Goal: Task Accomplishment & Management: Manage account settings

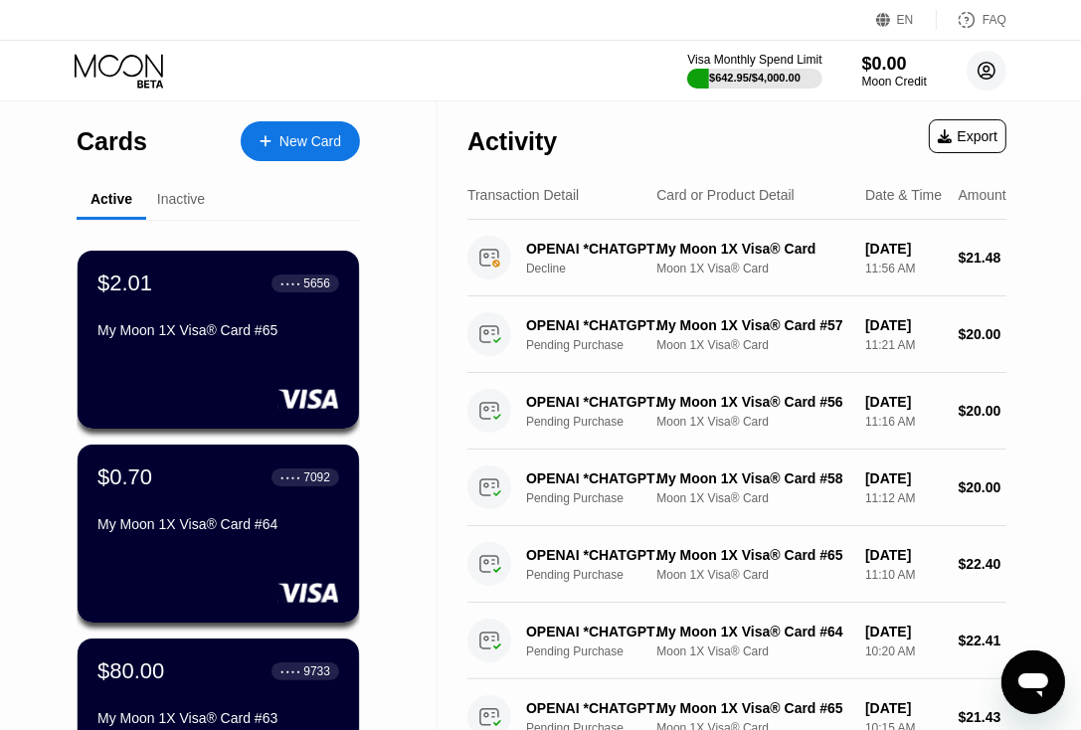
click at [994, 64] on circle at bounding box center [987, 71] width 40 height 40
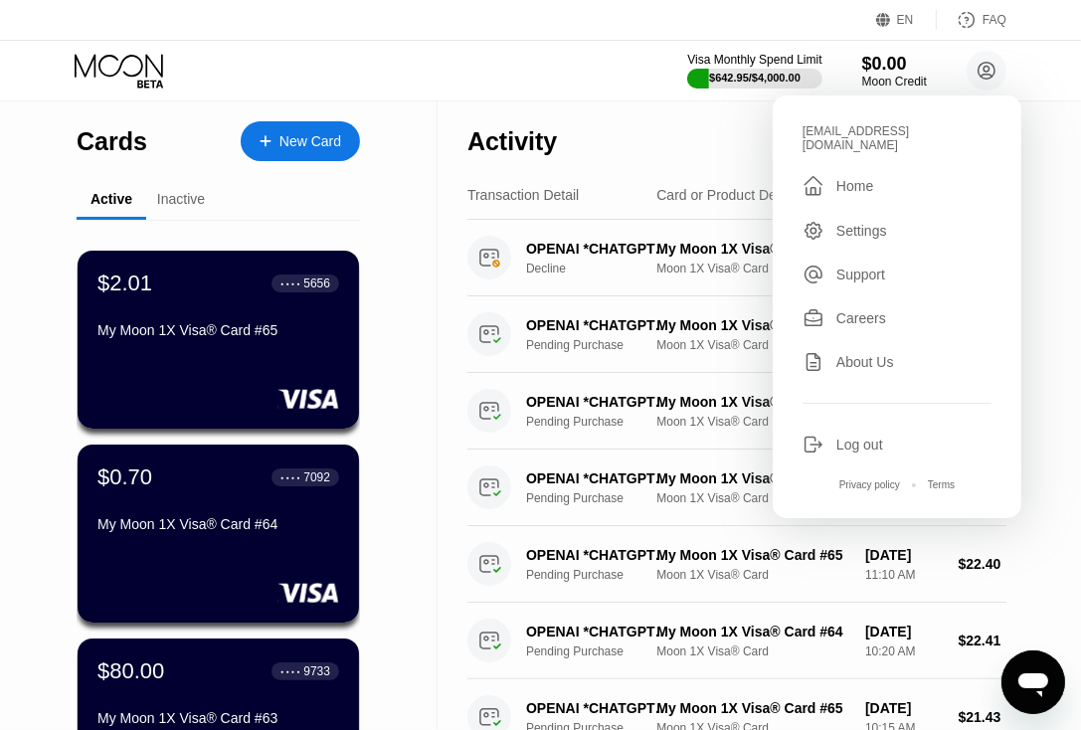
click at [884, 434] on div "Log out" at bounding box center [897, 445] width 189 height 22
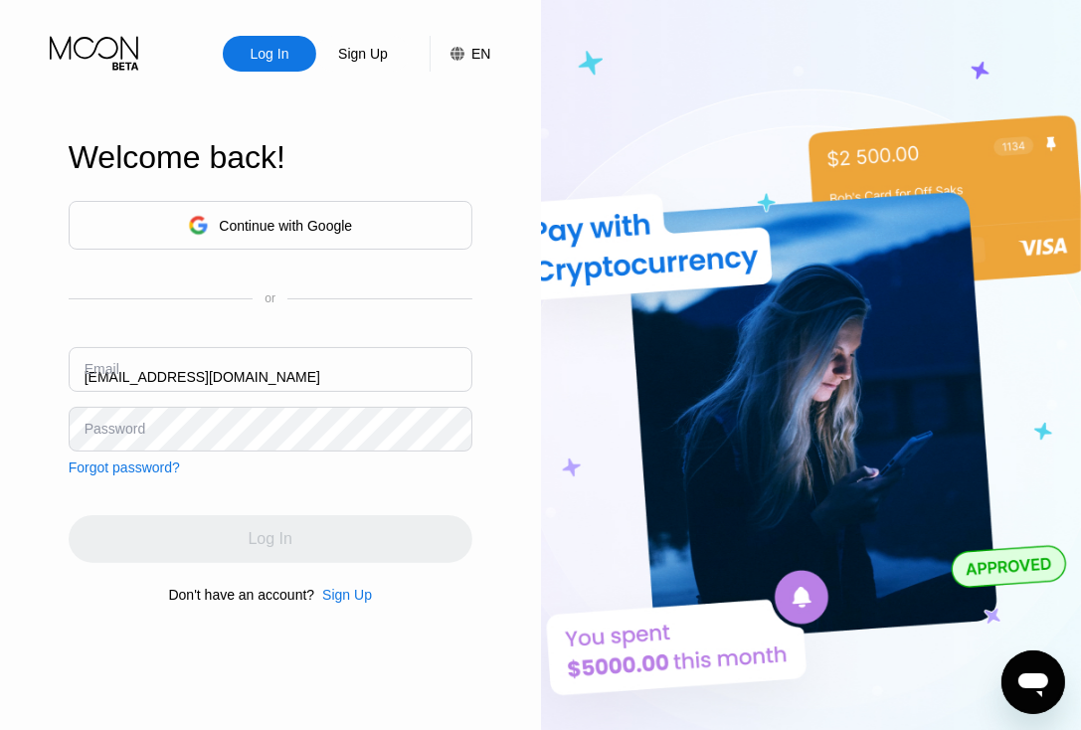
click at [305, 364] on input "[EMAIL_ADDRESS][DOMAIN_NAME]" at bounding box center [271, 369] width 404 height 45
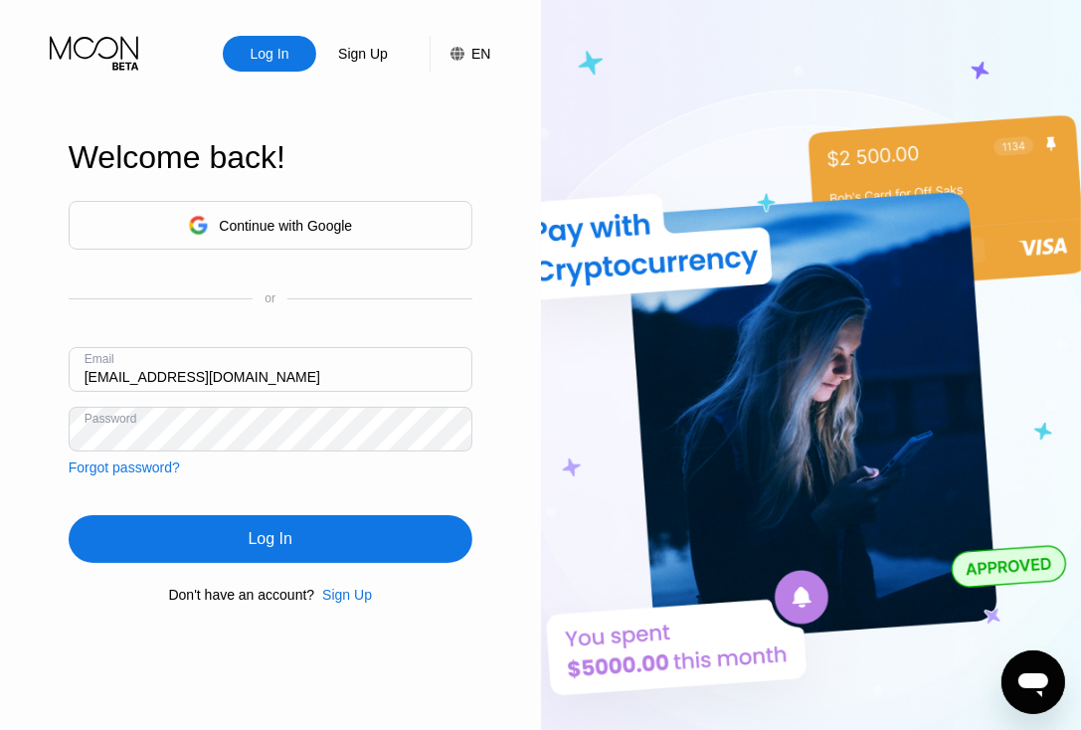
click at [305, 364] on input "[EMAIL_ADDRESS][DOMAIN_NAME]" at bounding box center [271, 369] width 404 height 45
paste input "[PERSON_NAME][EMAIL_ADDRESS][DOMAIN_NAME]"
type input "[PERSON_NAME][EMAIL_ADDRESS][DOMAIN_NAME]"
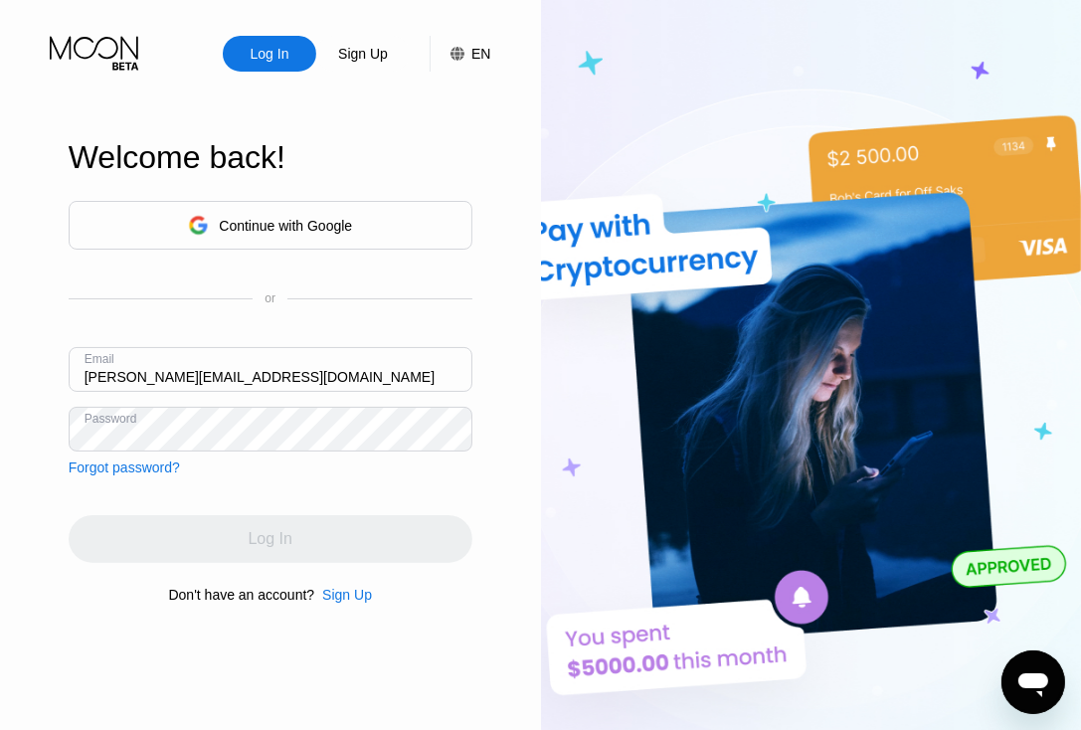
click at [220, 371] on input "[PERSON_NAME][EMAIL_ADDRESS][DOMAIN_NAME]" at bounding box center [271, 369] width 404 height 45
click at [254, 382] on input "[PERSON_NAME][EMAIL_ADDRESS][DOMAIN_NAME]" at bounding box center [271, 369] width 404 height 45
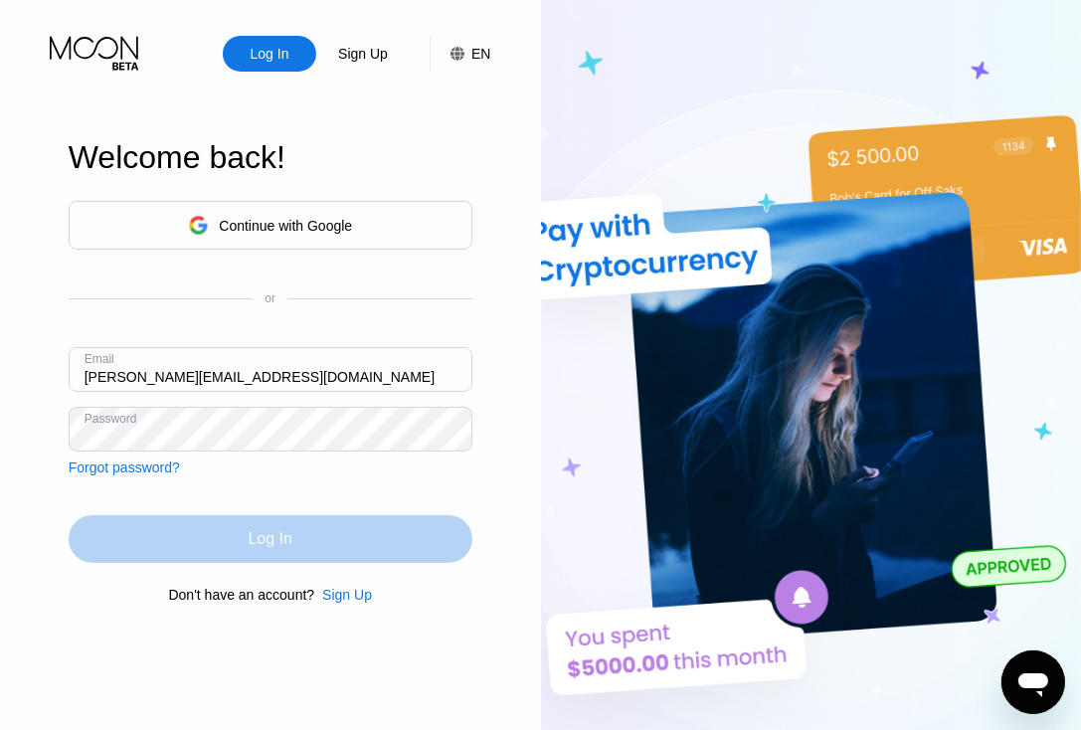
click at [222, 542] on div "Log In" at bounding box center [271, 539] width 404 height 48
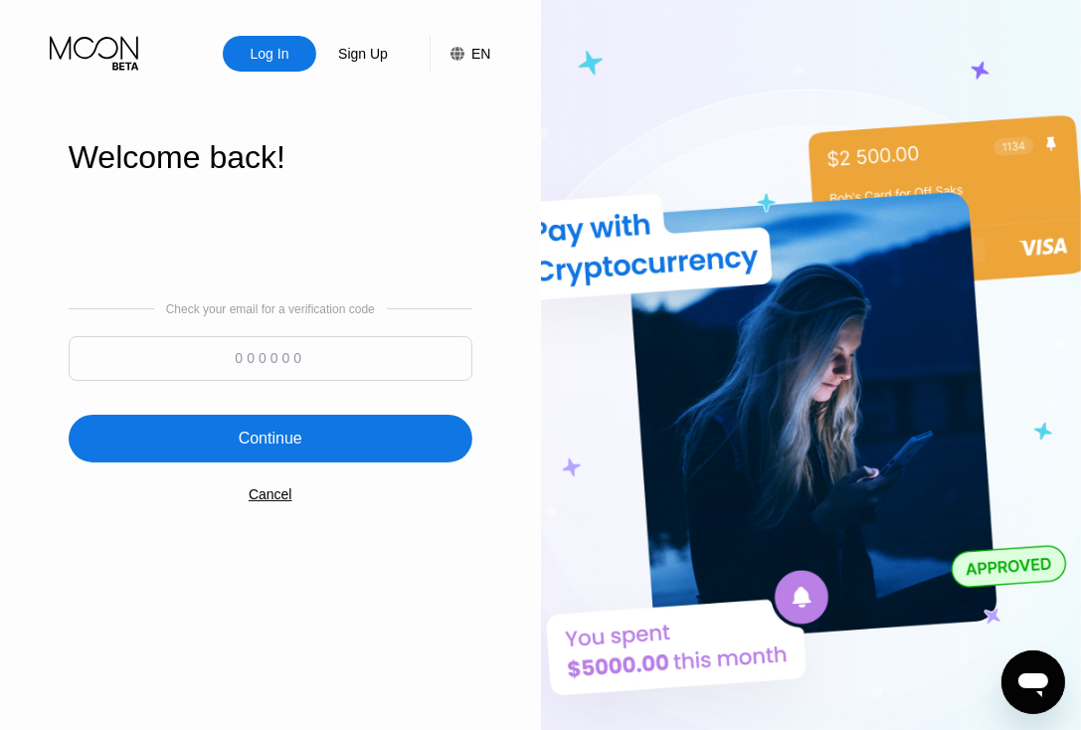
click at [219, 348] on input at bounding box center [271, 358] width 404 height 45
paste input "775763"
type input "775763"
click at [200, 443] on div "Continue" at bounding box center [271, 439] width 404 height 48
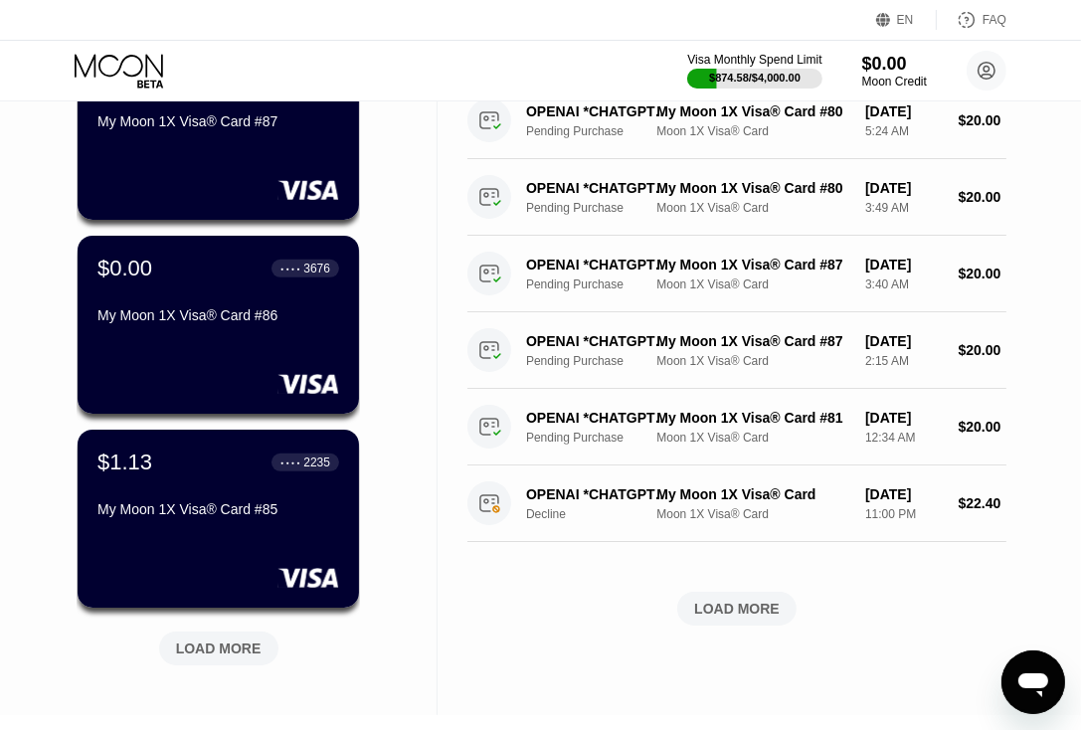
scroll to position [895, 0]
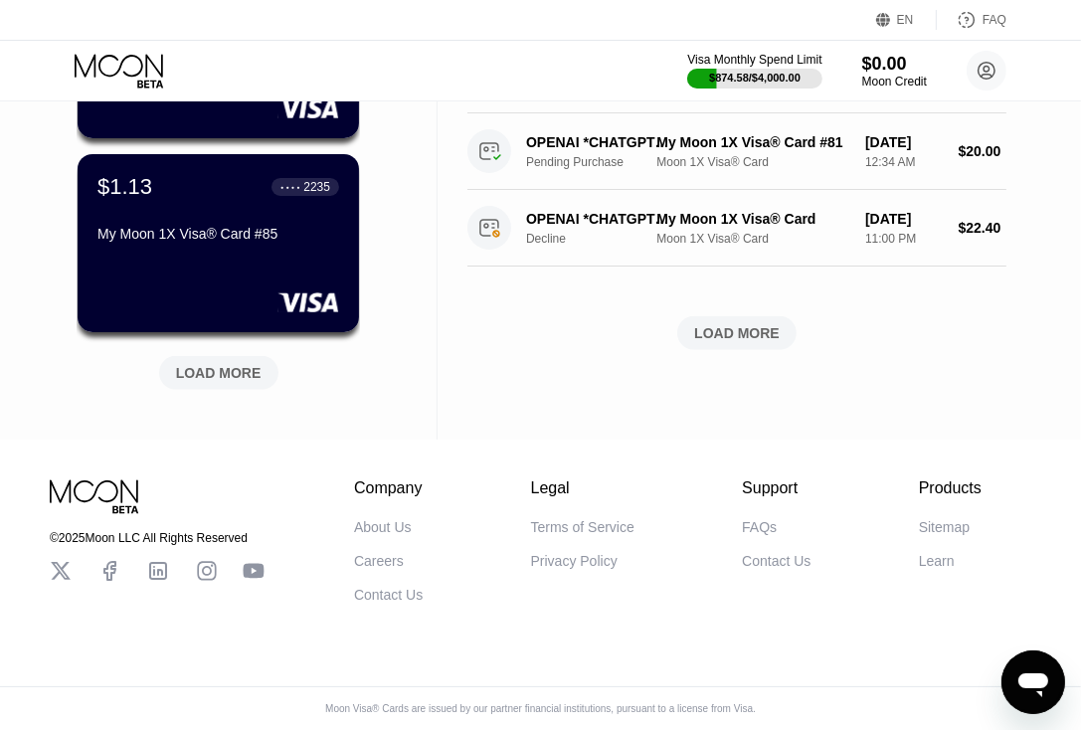
click at [223, 364] on div "LOAD MORE" at bounding box center [219, 373] width 86 height 18
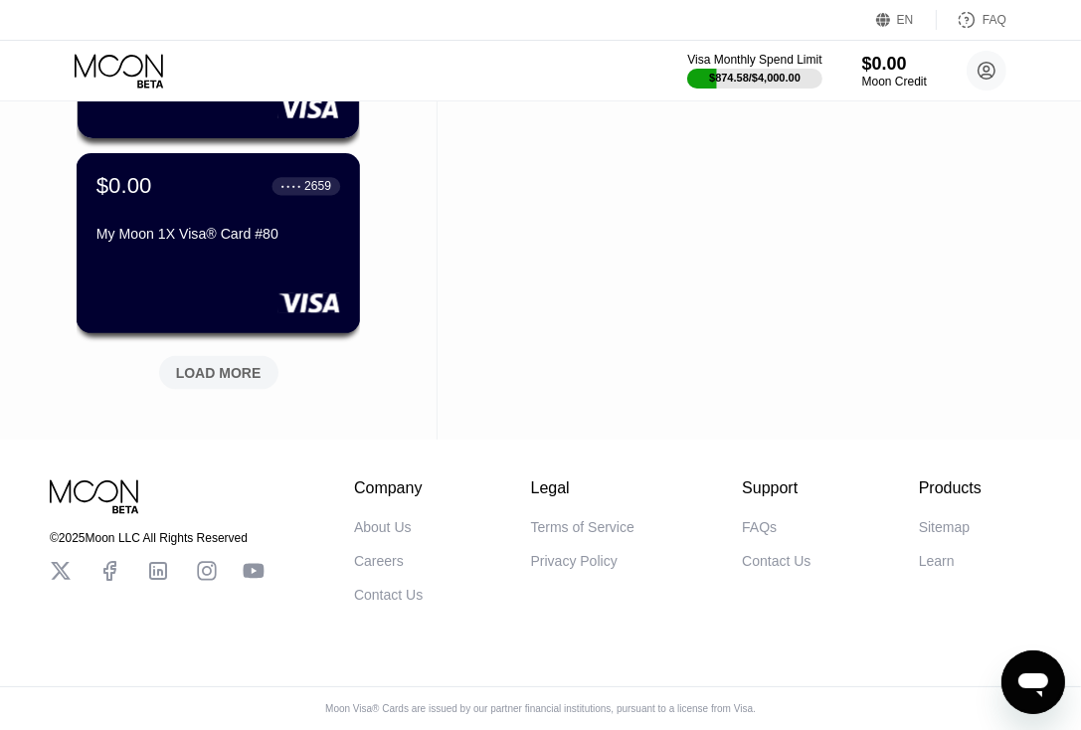
scroll to position [1855, 0]
click at [227, 364] on div "LOAD MORE" at bounding box center [219, 373] width 86 height 18
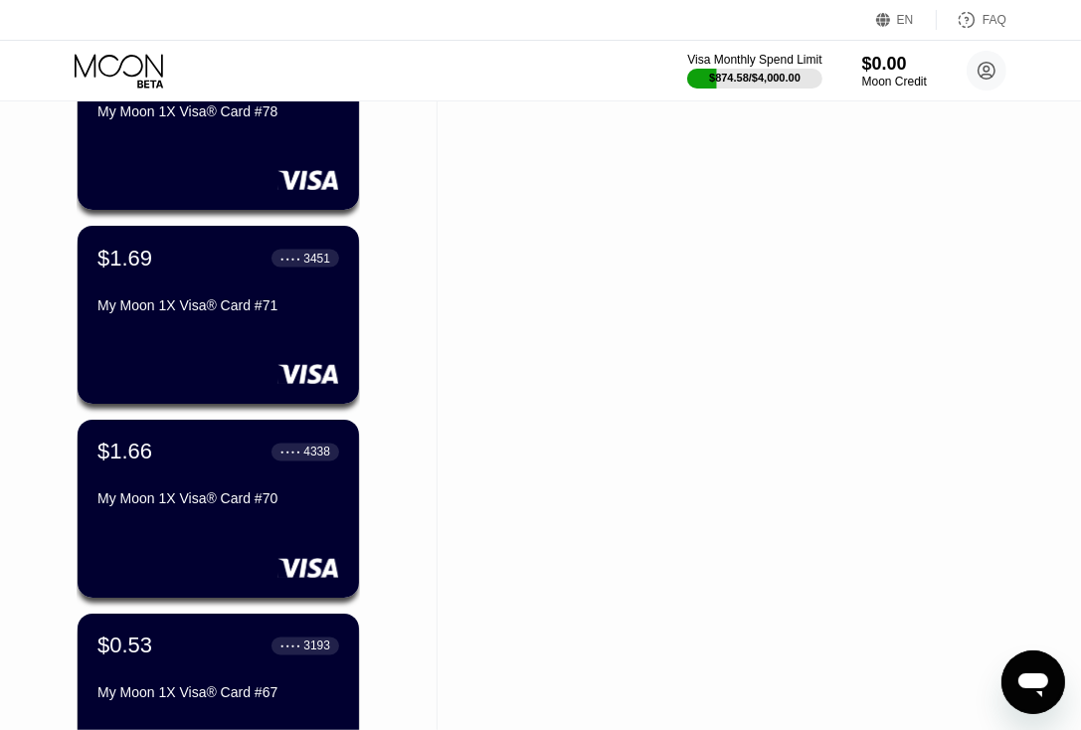
scroll to position [2650, 0]
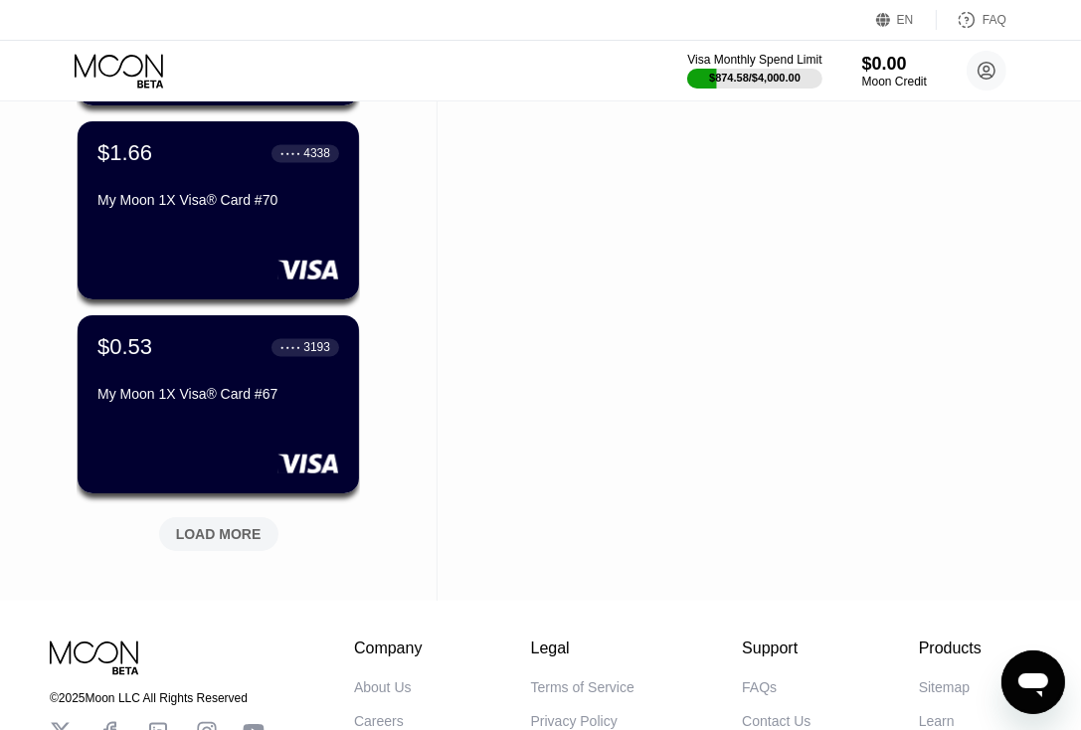
click at [253, 525] on div "LOAD MORE" at bounding box center [219, 534] width 86 height 18
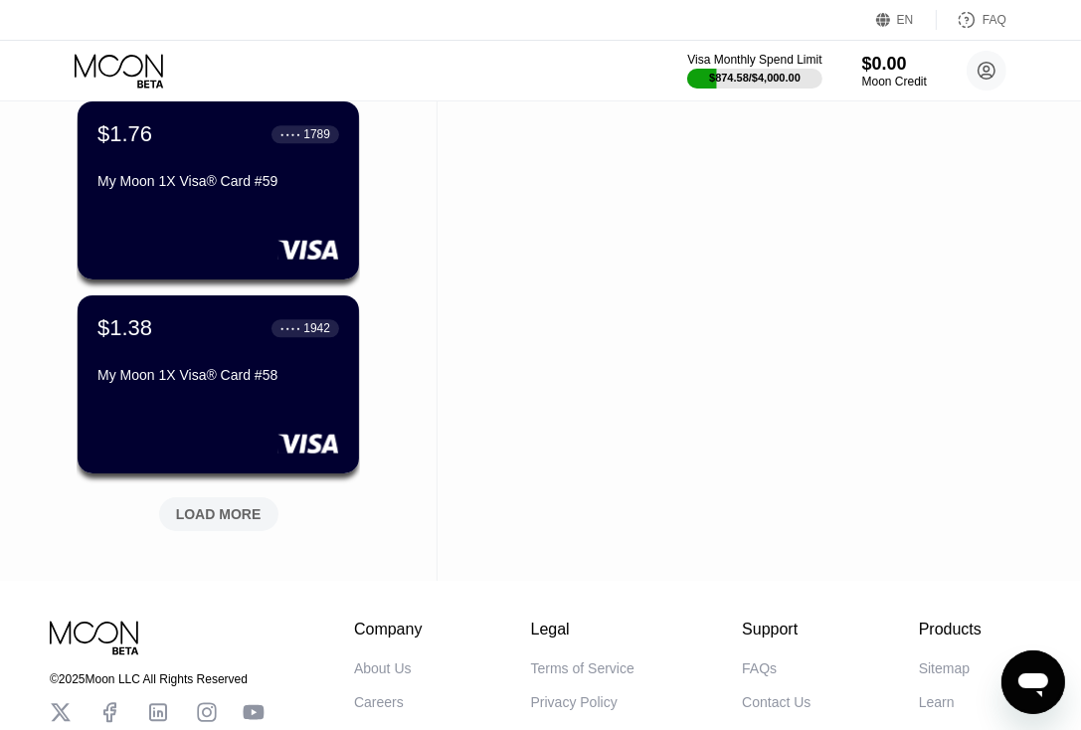
scroll to position [3744, 0]
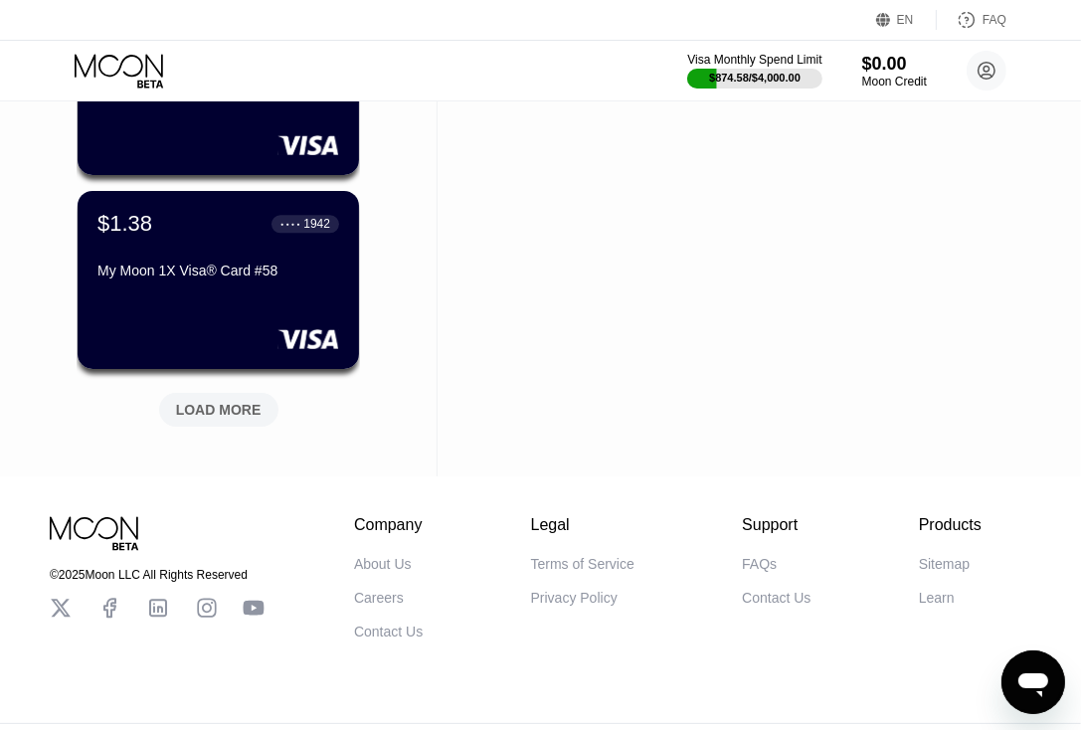
click at [262, 410] on div "LOAD MORE" at bounding box center [218, 410] width 119 height 34
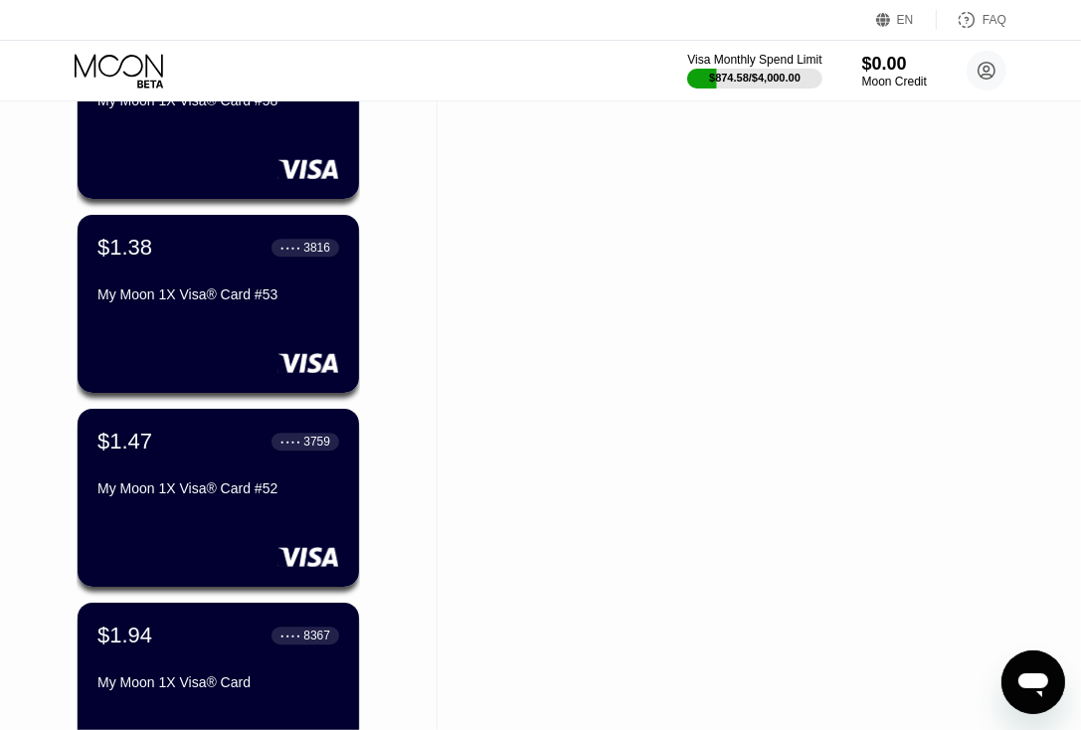
scroll to position [3943, 0]
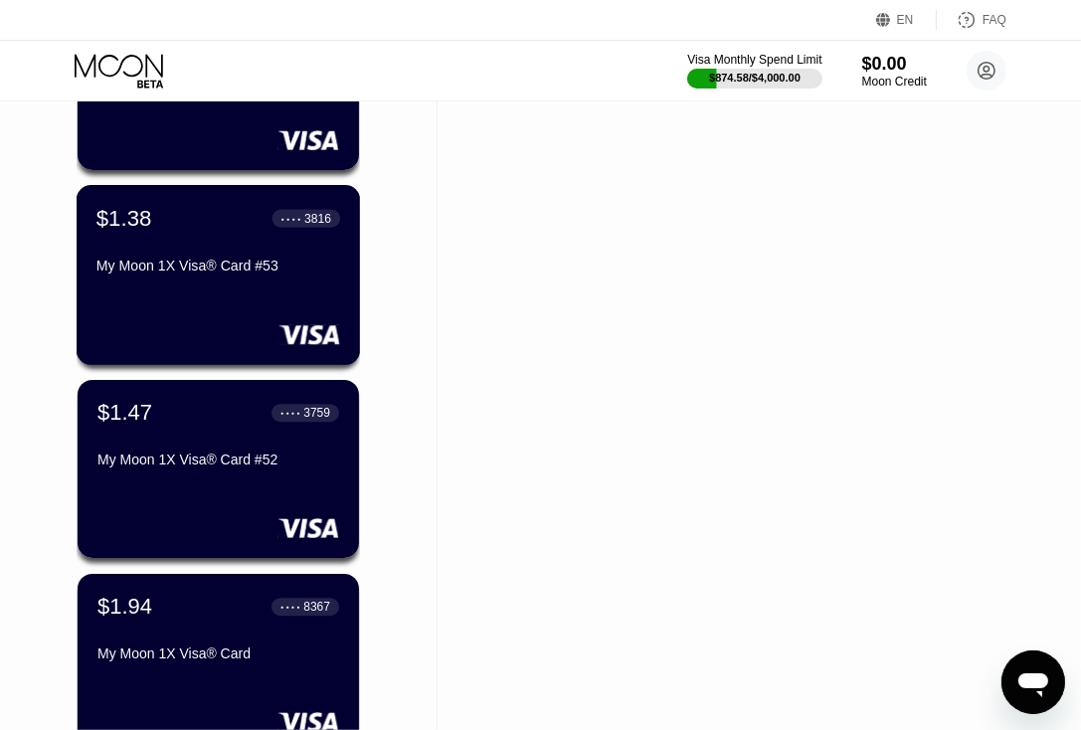
click at [248, 327] on div at bounding box center [218, 334] width 244 height 20
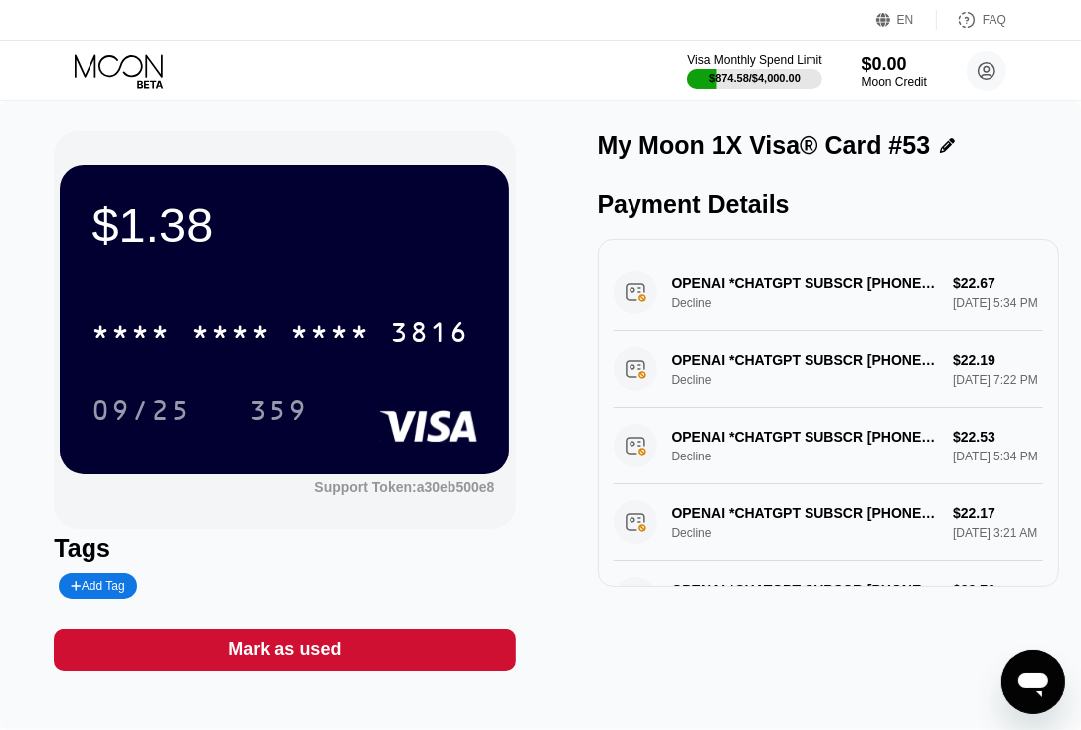
click at [195, 57] on div at bounding box center [136, 71] width 122 height 35
